Goal: Submit feedback/report problem

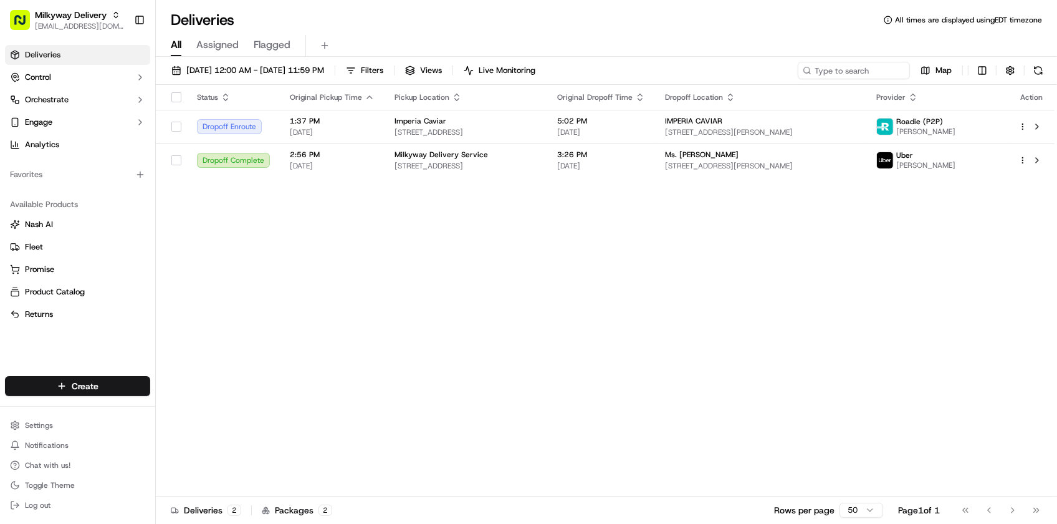
click at [393, 445] on div "Status Original Pickup Time Pickup Location Original Dropoff Time Dropoff Locat…" at bounding box center [605, 291] width 899 height 412
type input "loblaw"
click at [173, 70] on span "Loblaw" at bounding box center [172, 64] width 26 height 11
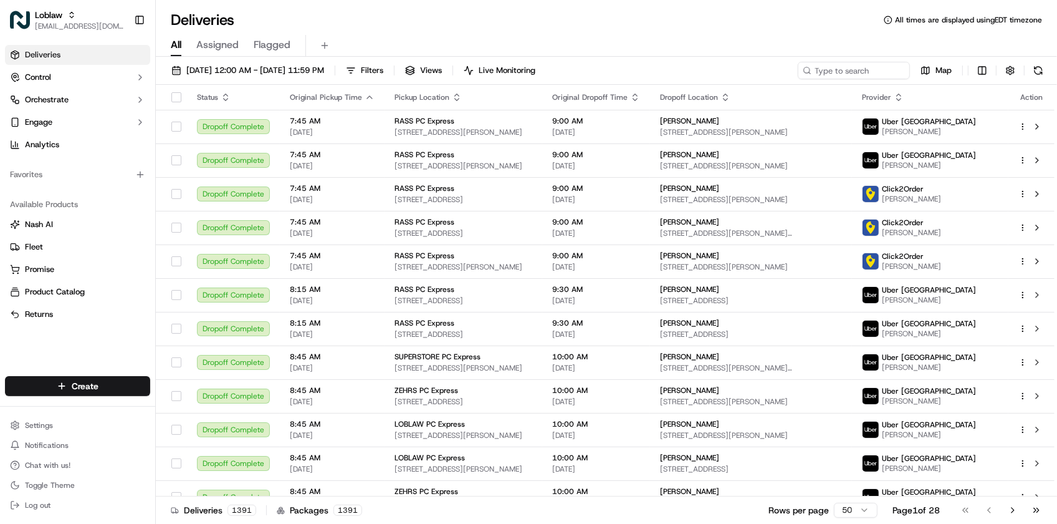
drag, startPoint x: 260, startPoint y: 20, endPoint x: 334, endPoint y: 45, distance: 78.3
click at [260, 20] on div "Deliveries All times are displayed using EDT timezone" at bounding box center [607, 20] width 902 height 20
click at [858, 69] on input at bounding box center [836, 70] width 150 height 17
paste input "531900013679782"
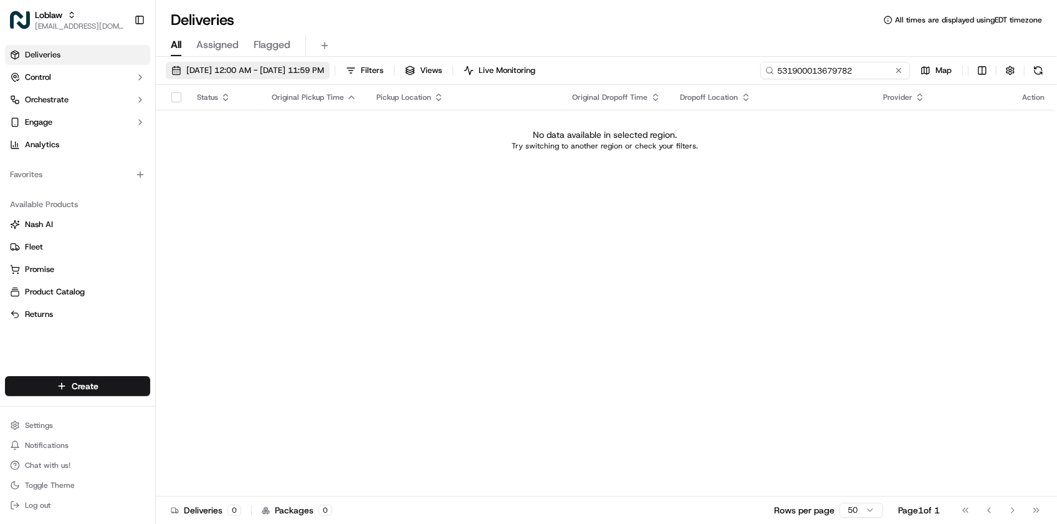
type input "531900013679782"
click at [330, 62] on button "[DATE] 12:00 AM - [DATE] 11:59 PM" at bounding box center [248, 70] width 164 height 17
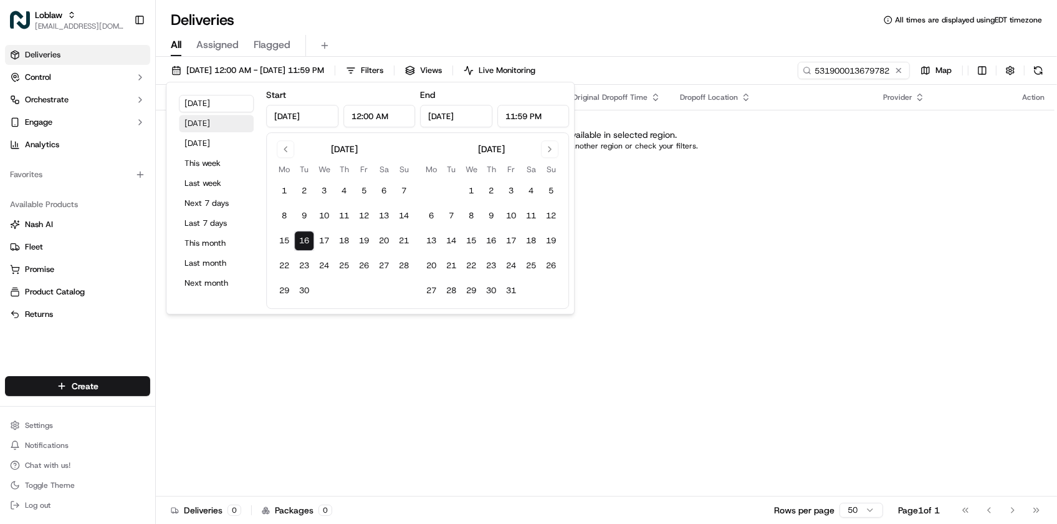
click at [239, 118] on button "[DATE]" at bounding box center [216, 123] width 75 height 17
type input "[DATE]"
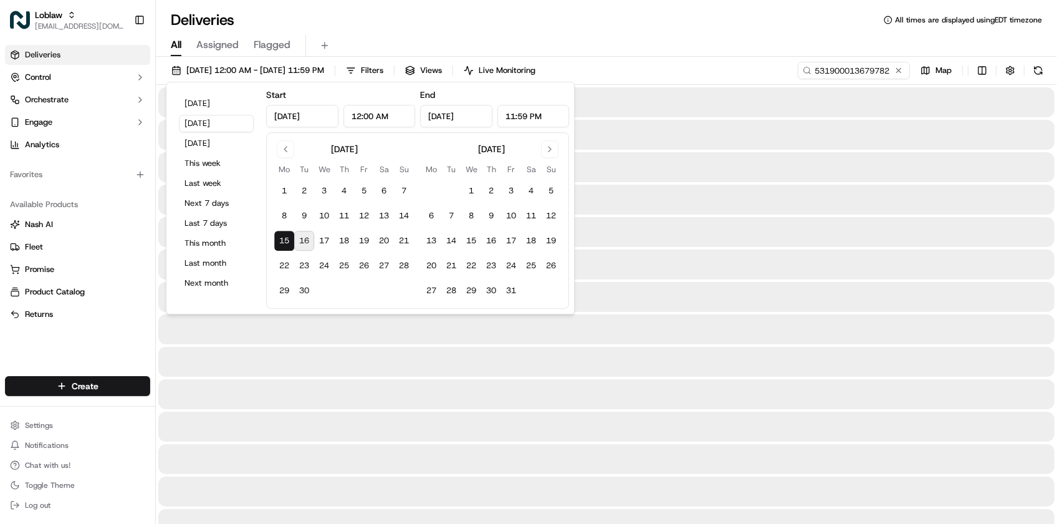
click at [727, 36] on div "All Assigned Flagged" at bounding box center [607, 46] width 902 height 22
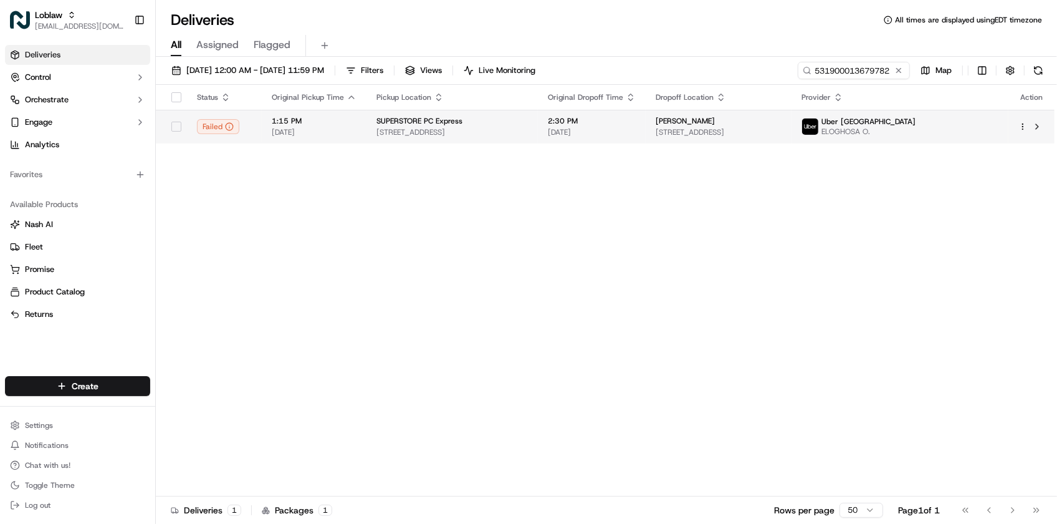
click at [725, 131] on span "45 Bridle Pl, Foothills, AB T1S 7B1, Canada" at bounding box center [719, 132] width 126 height 10
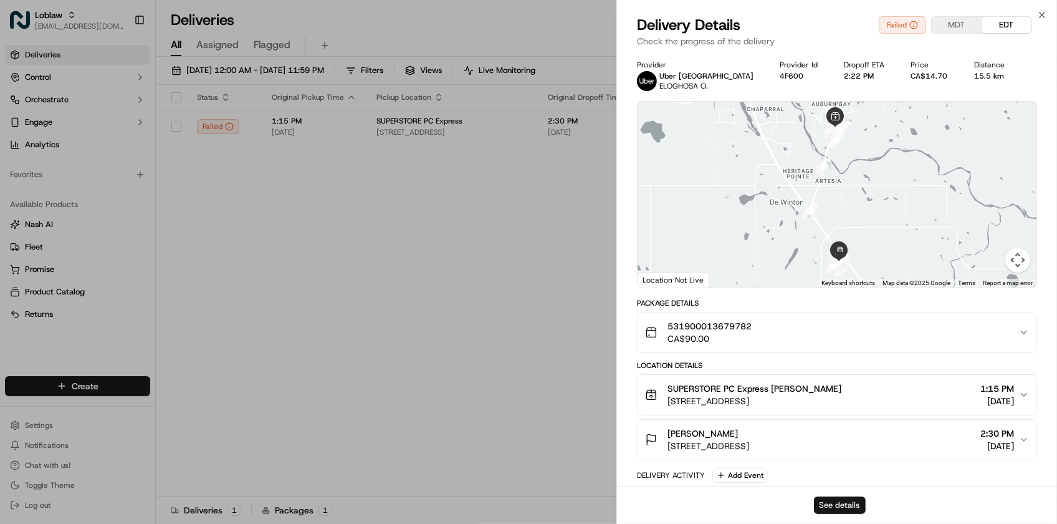
click at [849, 509] on button "See details" at bounding box center [840, 504] width 52 height 17
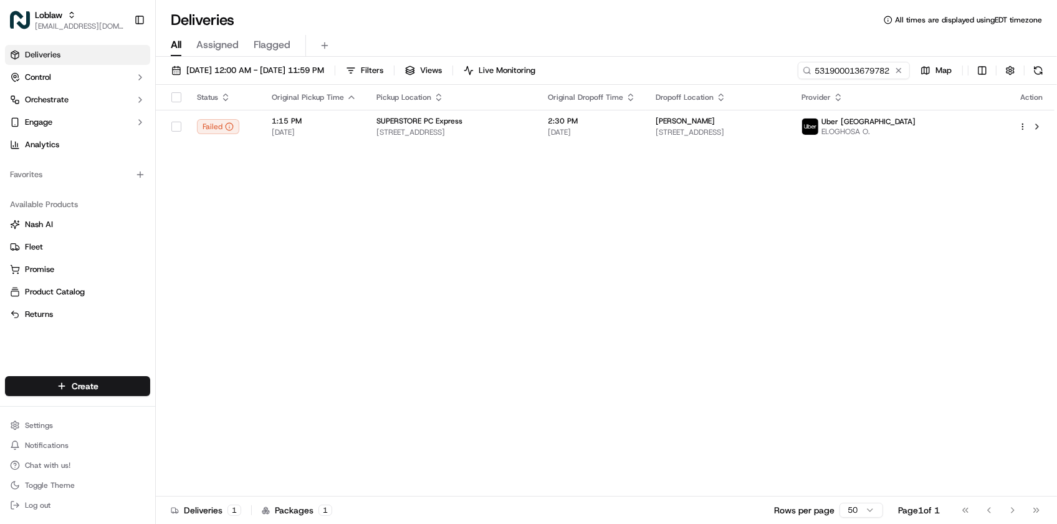
drag, startPoint x: 387, startPoint y: 16, endPoint x: 428, endPoint y: 25, distance: 42.8
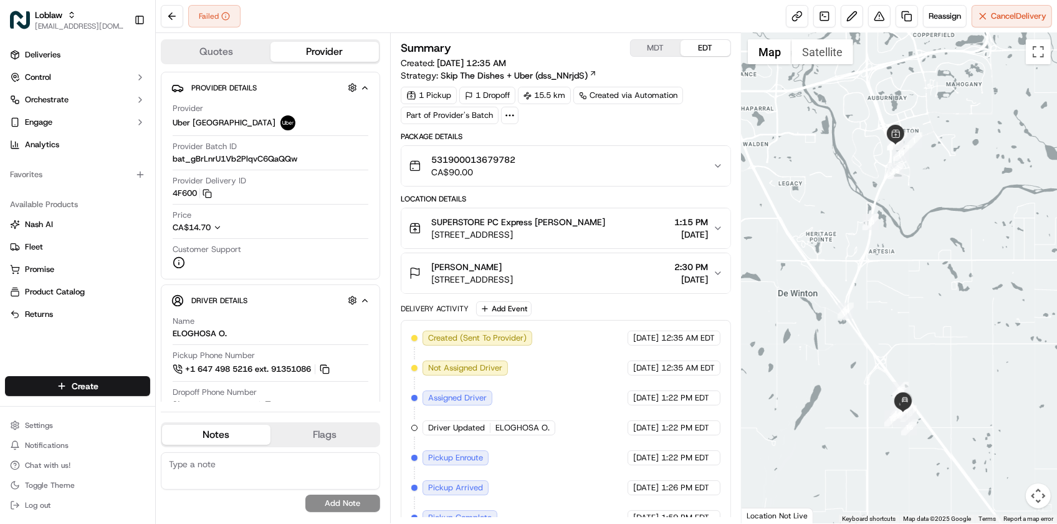
click at [256, 7] on div "Failed Reassign Cancel Delivery" at bounding box center [607, 16] width 902 height 33
click at [875, 22] on button at bounding box center [880, 16] width 22 height 22
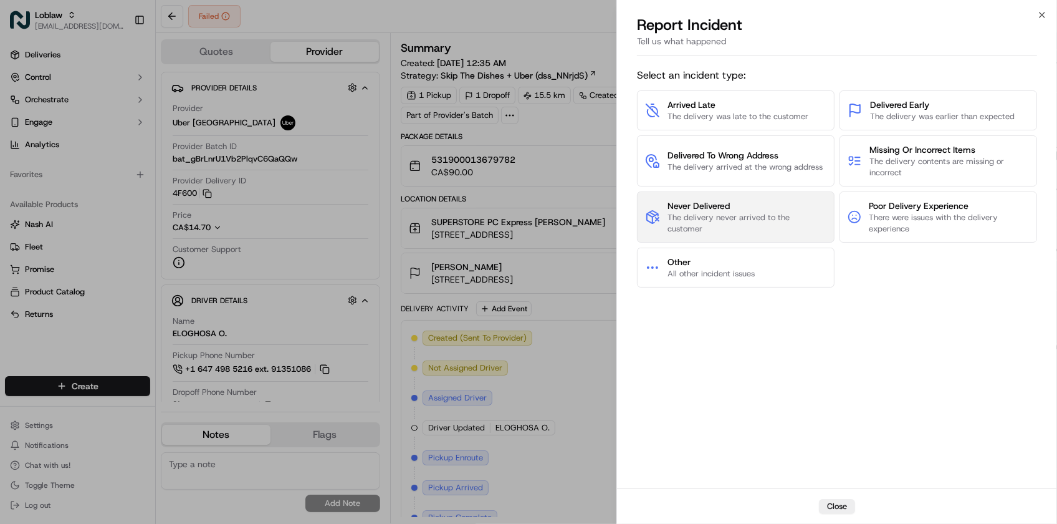
click at [764, 221] on span "The delivery never arrived to the customer" at bounding box center [747, 223] width 159 height 22
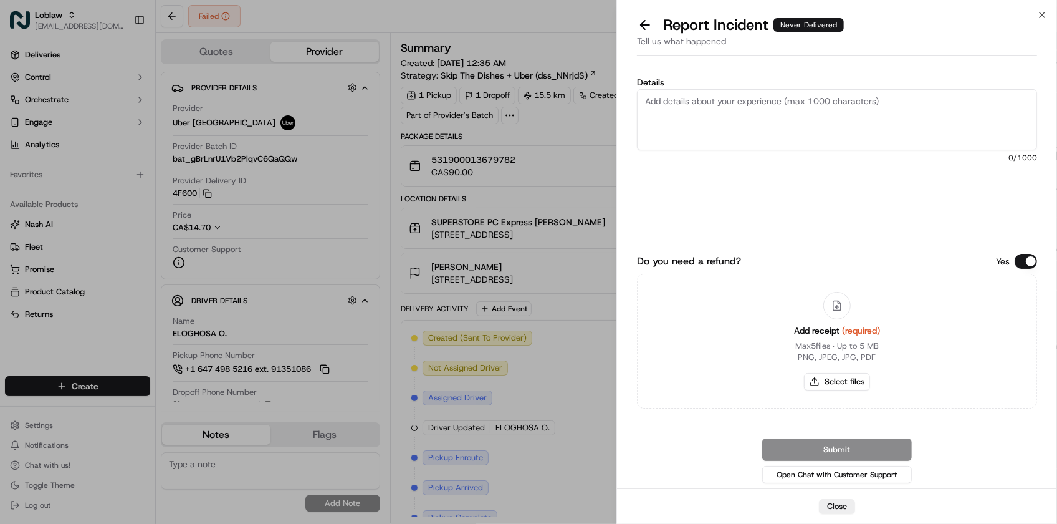
click at [1026, 256] on button "Do you need a refund?" at bounding box center [1026, 261] width 22 height 15
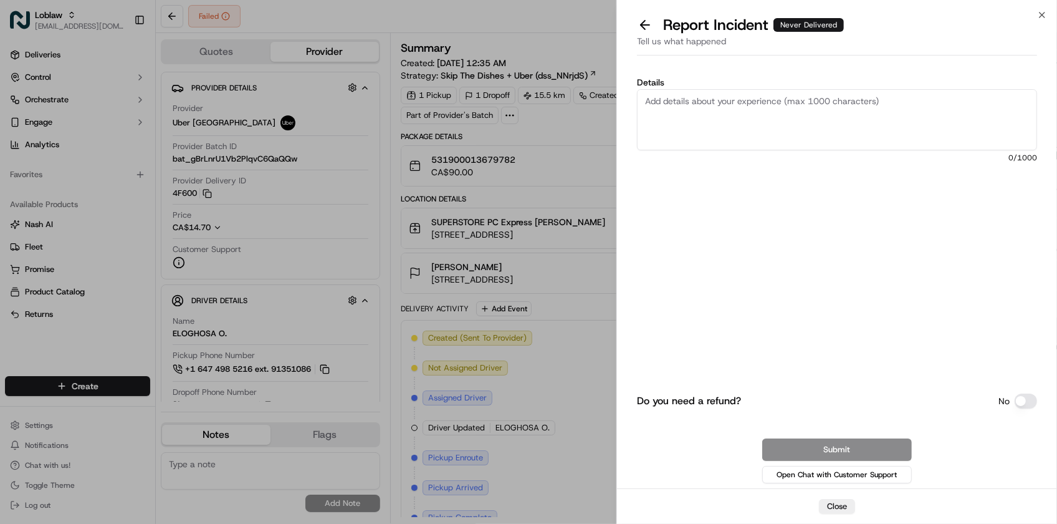
click at [846, 110] on textarea "Details" at bounding box center [837, 119] width 400 height 61
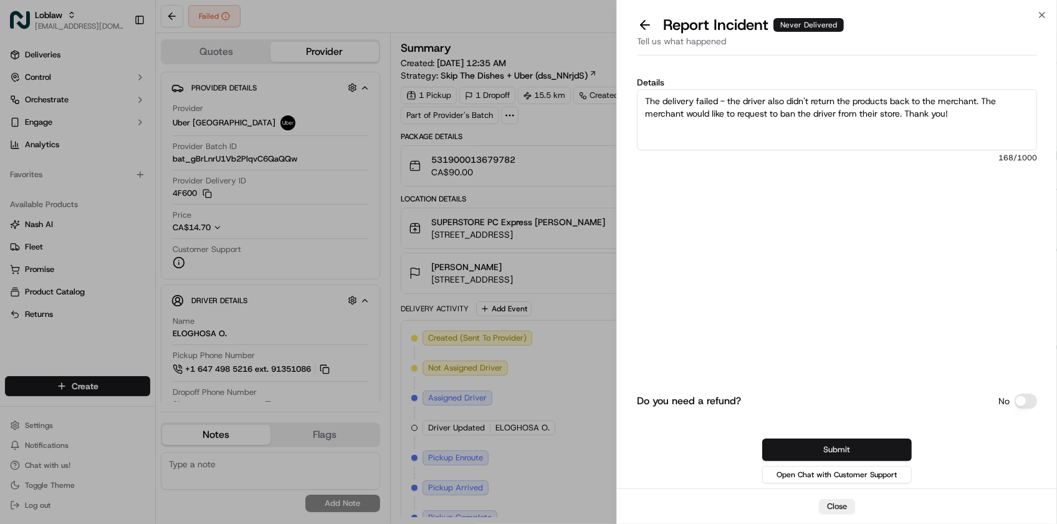
type textarea "The delivery failed - the driver also didn't return the products back to the me…"
click at [861, 451] on button "Submit" at bounding box center [838, 449] width 150 height 22
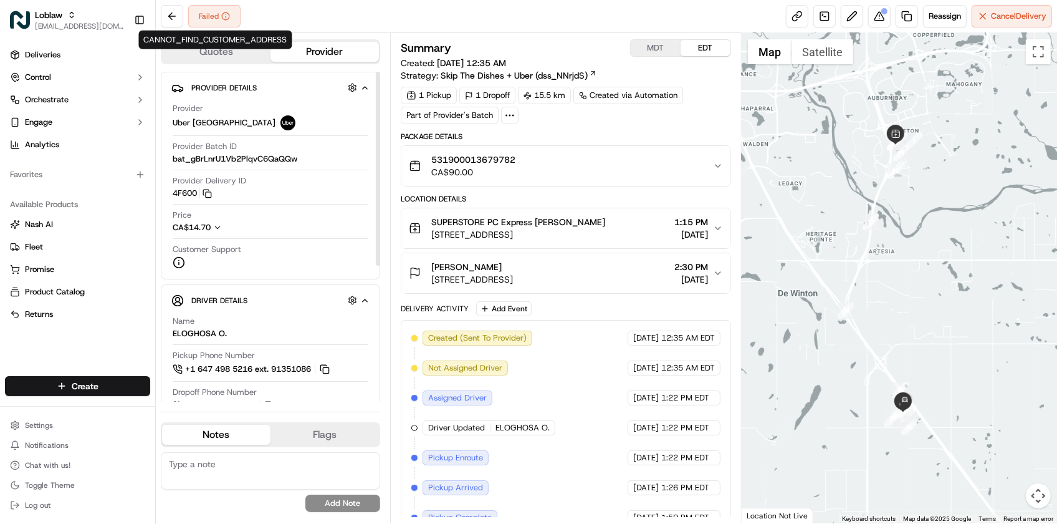
click at [251, 2] on div "Failed Reassign Cancel Delivery" at bounding box center [607, 16] width 902 height 33
click at [264, 1] on div "Failed Reassign Cancel Delivery" at bounding box center [607, 16] width 902 height 33
click at [166, 501] on div "No results found Add Note" at bounding box center [270, 482] width 219 height 60
click at [600, 471] on div "Created (Sent To Provider) Uber Canada Sep 15 2025 12:35 AM EDT Not Assigned Dr…" at bounding box center [566, 472] width 309 height 284
click at [507, 488] on div "Created (Sent To Provider) Uber Canada Sep 15 2025 12:35 AM EDT Not Assigned Dr…" at bounding box center [566, 472] width 309 height 284
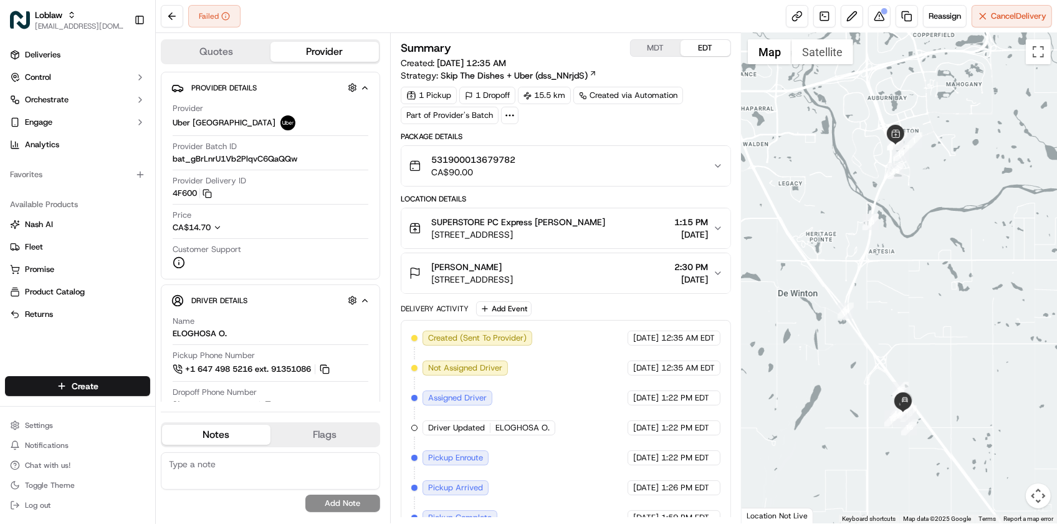
click at [543, 451] on div "Created (Sent To Provider) Uber Canada Sep 15 2025 12:35 AM EDT Not Assigned Dr…" at bounding box center [566, 472] width 309 height 284
click at [254, 19] on div "Failed Reassign Cancel Delivery" at bounding box center [607, 16] width 902 height 33
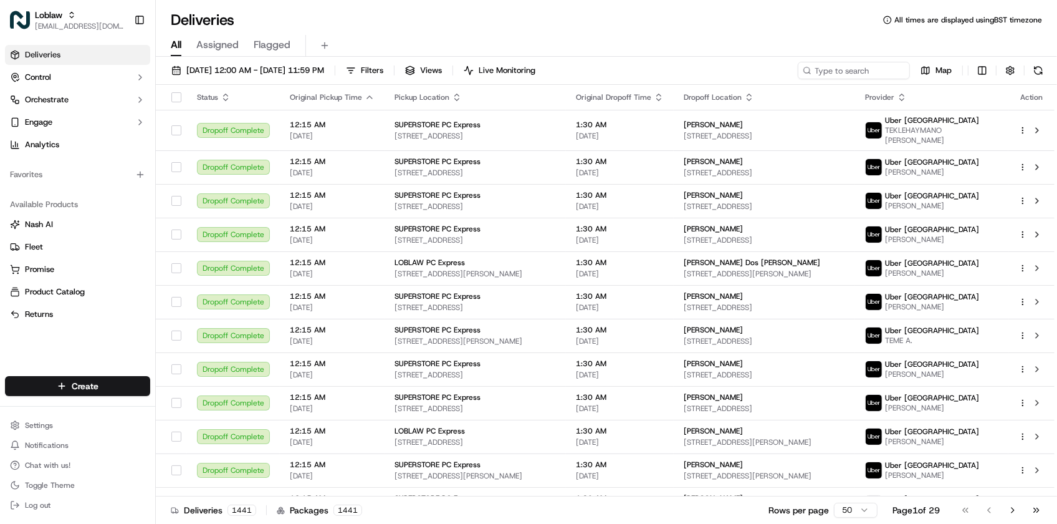
drag, startPoint x: 251, startPoint y: 7, endPoint x: 256, endPoint y: 2, distance: 7.5
click at [251, 7] on div "Deliveries All times are displayed using BST timezone All Assigned Flagged [DAT…" at bounding box center [607, 262] width 902 height 524
type input "we drop"
click at [226, 69] on div "We Drop Limited" at bounding box center [224, 64] width 181 height 25
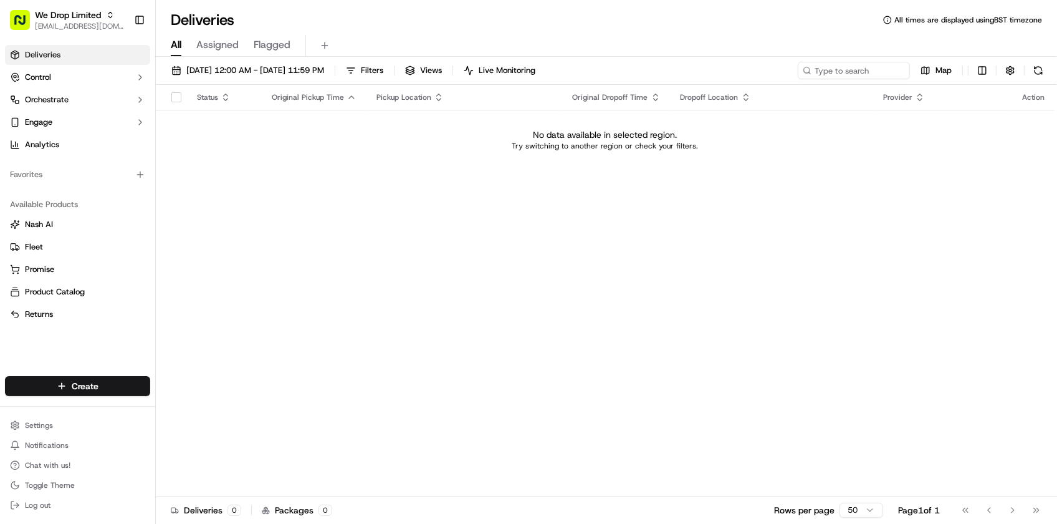
click at [575, 446] on div "Status Original Pickup Time Pickup Location Original Dropoff Time Dropoff Locat…" at bounding box center [605, 291] width 899 height 412
click at [217, 70] on span "[DATE] 12:00 AM - [DATE] 11:59 PM" at bounding box center [255, 70] width 138 height 11
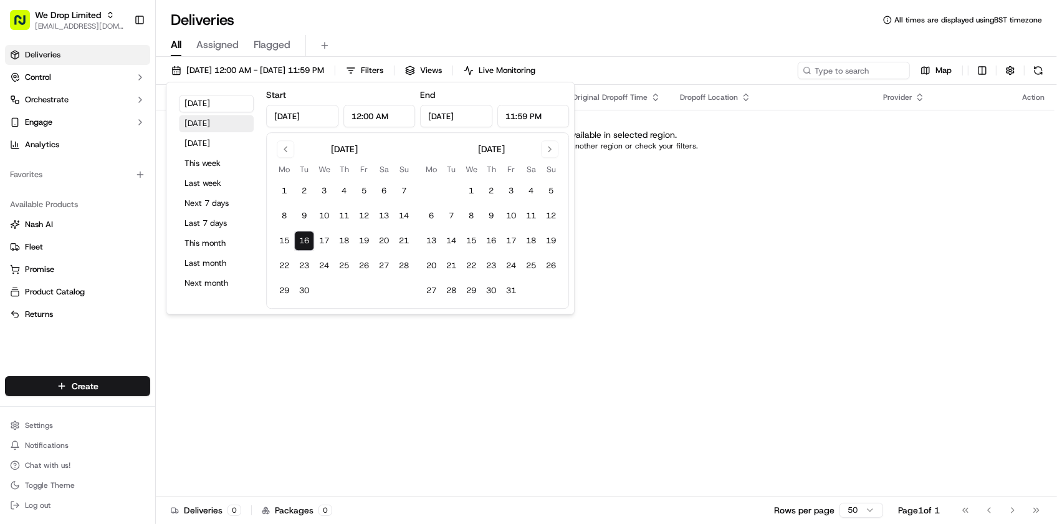
click at [194, 117] on button "[DATE]" at bounding box center [216, 123] width 75 height 17
type input "[DATE]"
click at [616, 0] on div "Deliveries All times are displayed using BST timezone All Assigned Flagged [DAT…" at bounding box center [607, 262] width 902 height 524
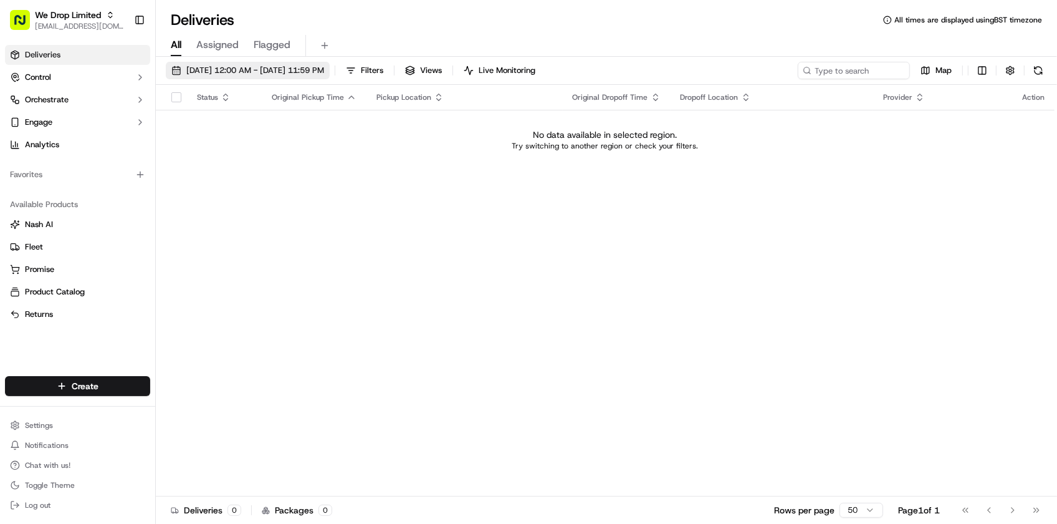
click at [324, 67] on span "[DATE] 12:00 AM - [DATE] 11:59 PM" at bounding box center [255, 70] width 138 height 11
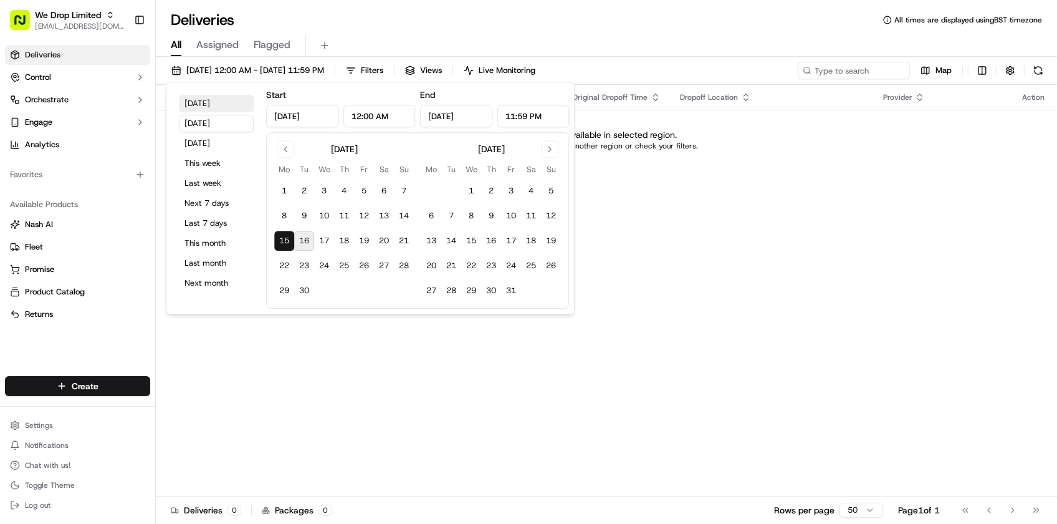
click at [217, 110] on button "[DATE]" at bounding box center [216, 103] width 75 height 17
type input "[DATE]"
click at [241, 19] on div "Deliveries All times are displayed using BST timezone" at bounding box center [607, 20] width 902 height 20
